Goal: Navigation & Orientation: Find specific page/section

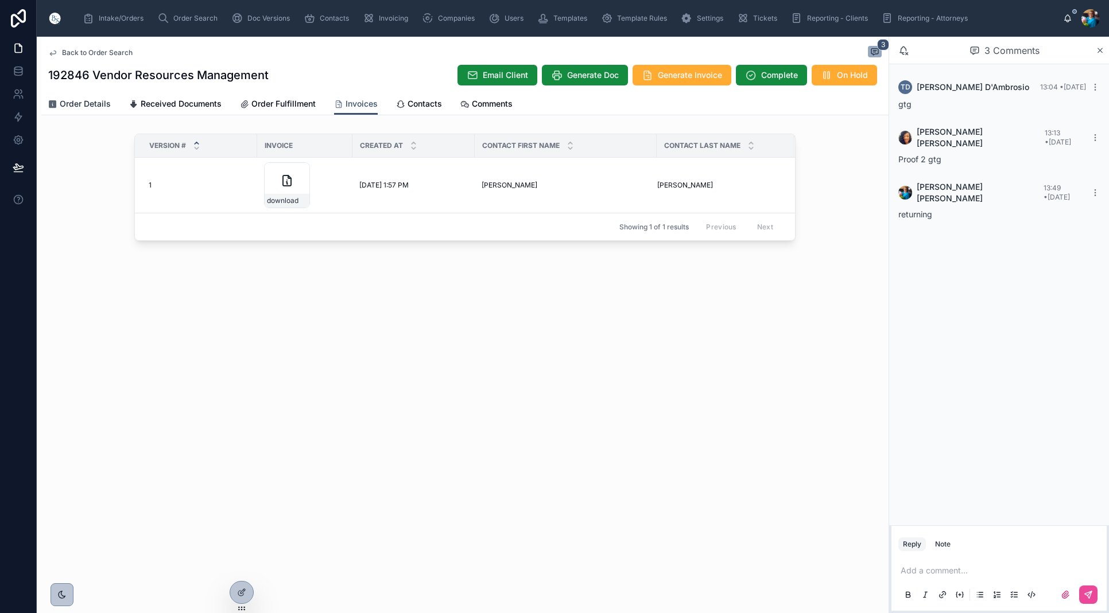
click at [94, 102] on span "Order Details" at bounding box center [85, 103] width 51 height 11
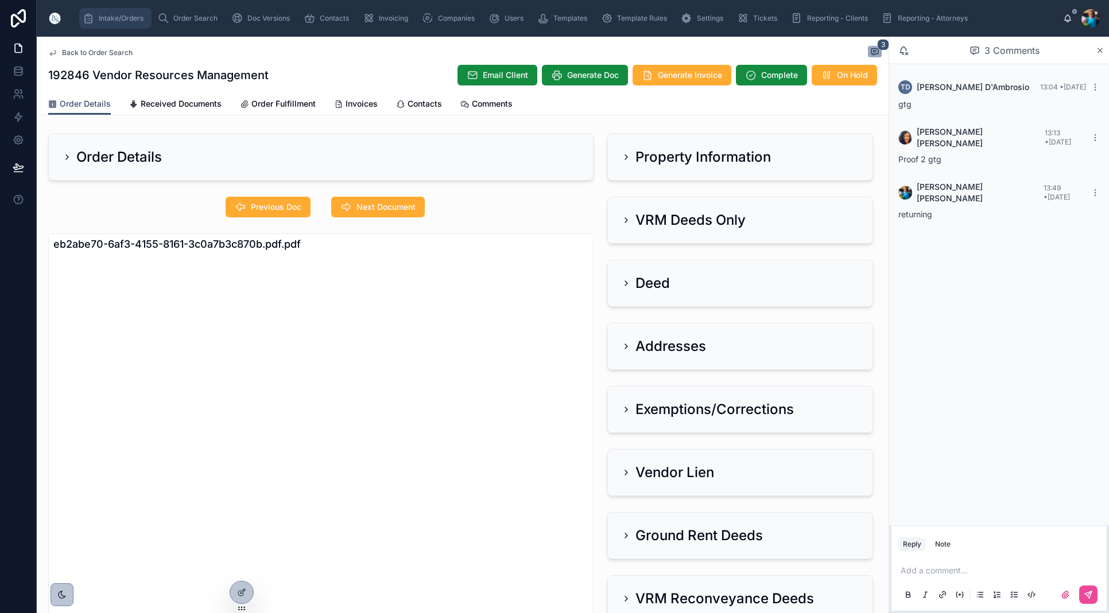
click at [126, 18] on span "Intake/Orders" at bounding box center [121, 18] width 45 height 9
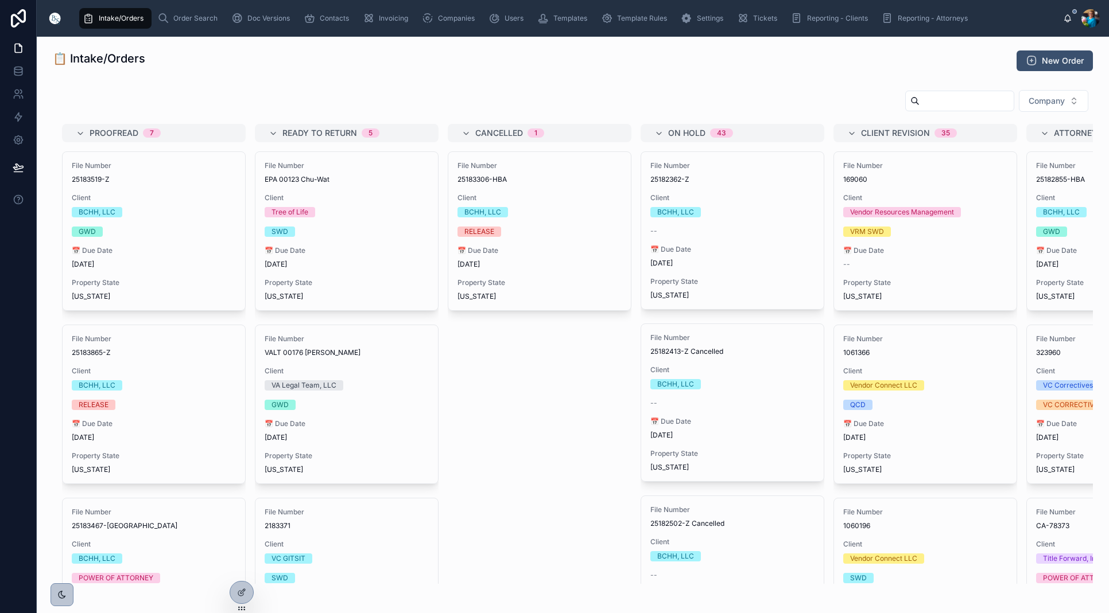
scroll to position [25, 0]
